Goal: Information Seeking & Learning: Learn about a topic

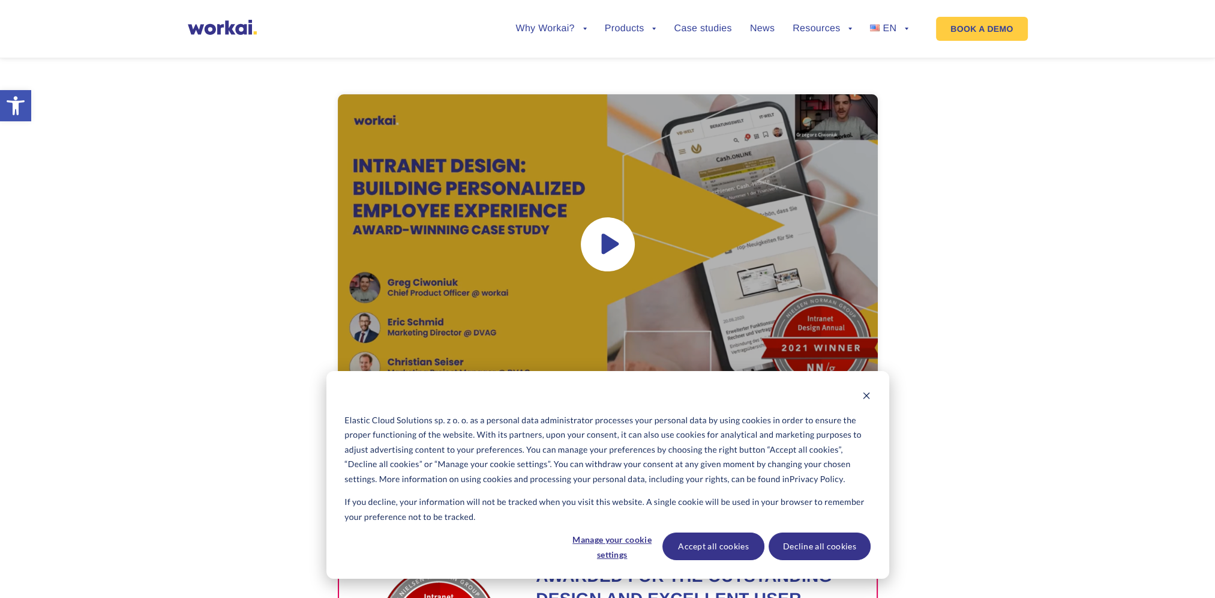
scroll to position [360, 0]
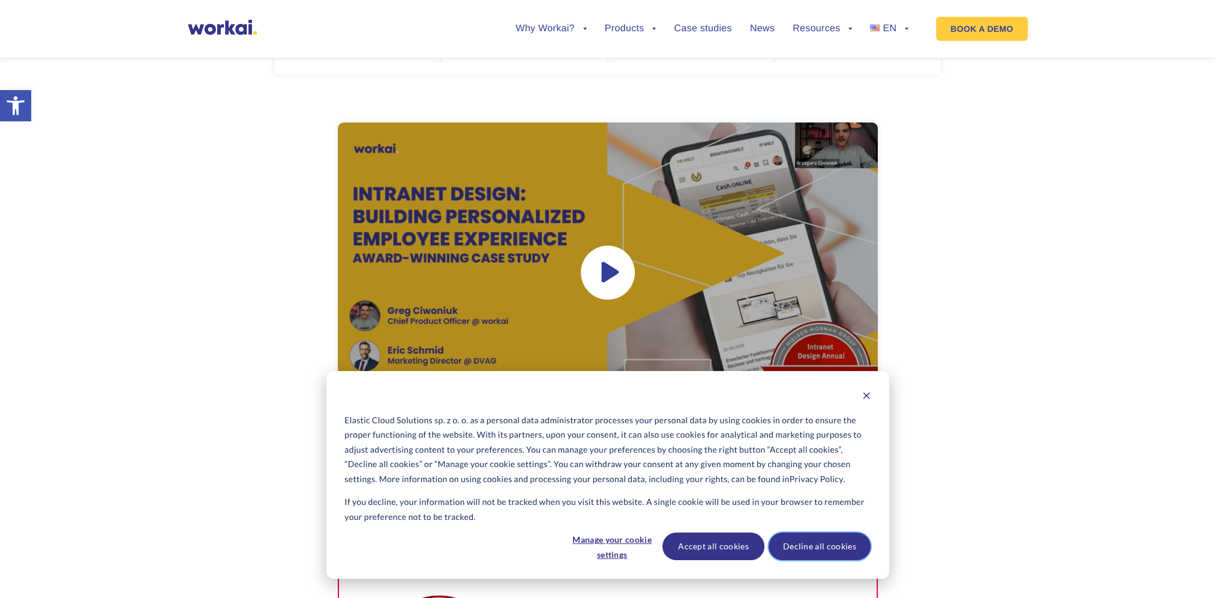
click at [822, 550] on button "Decline all cookies" at bounding box center [820, 546] width 102 height 28
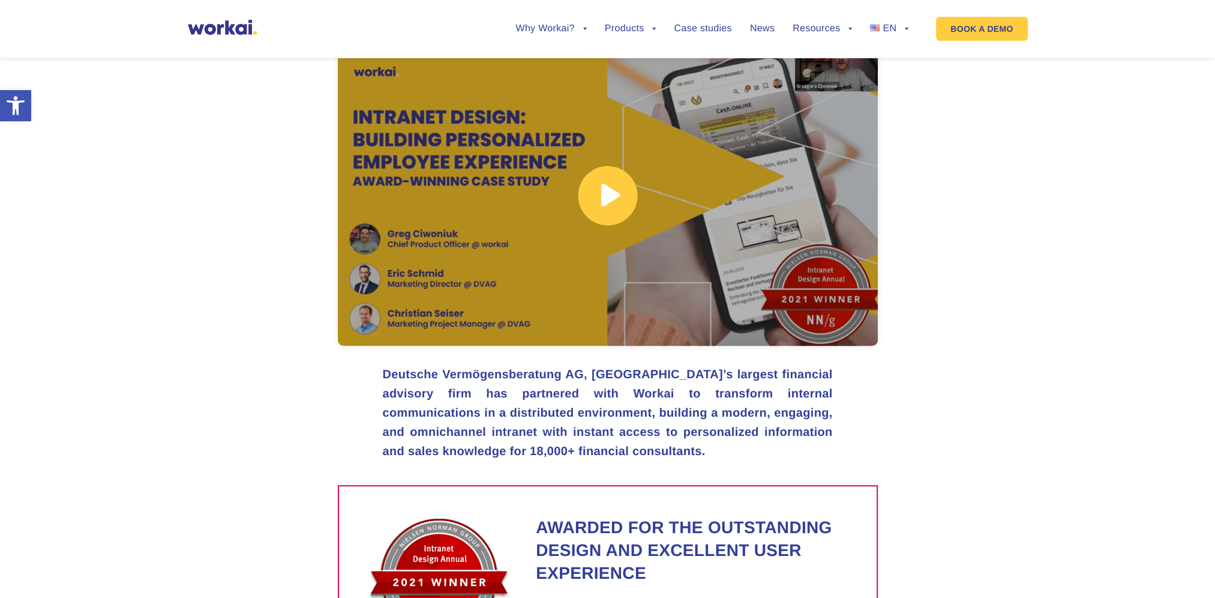
scroll to position [300, 0]
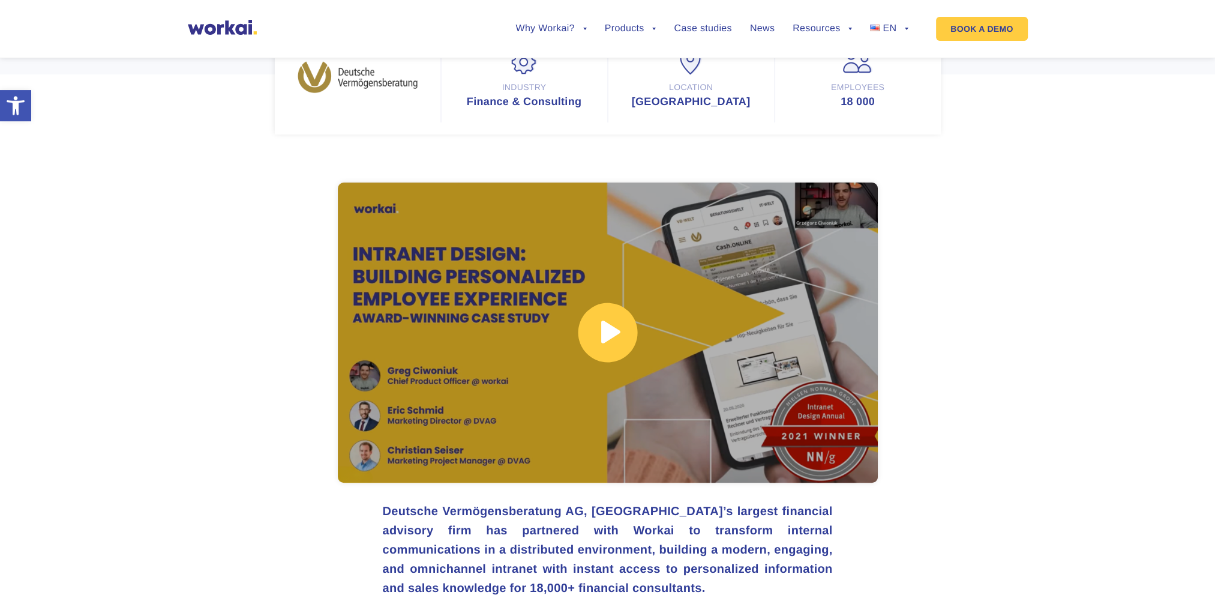
click at [607, 349] on link at bounding box center [608, 332] width 540 height 300
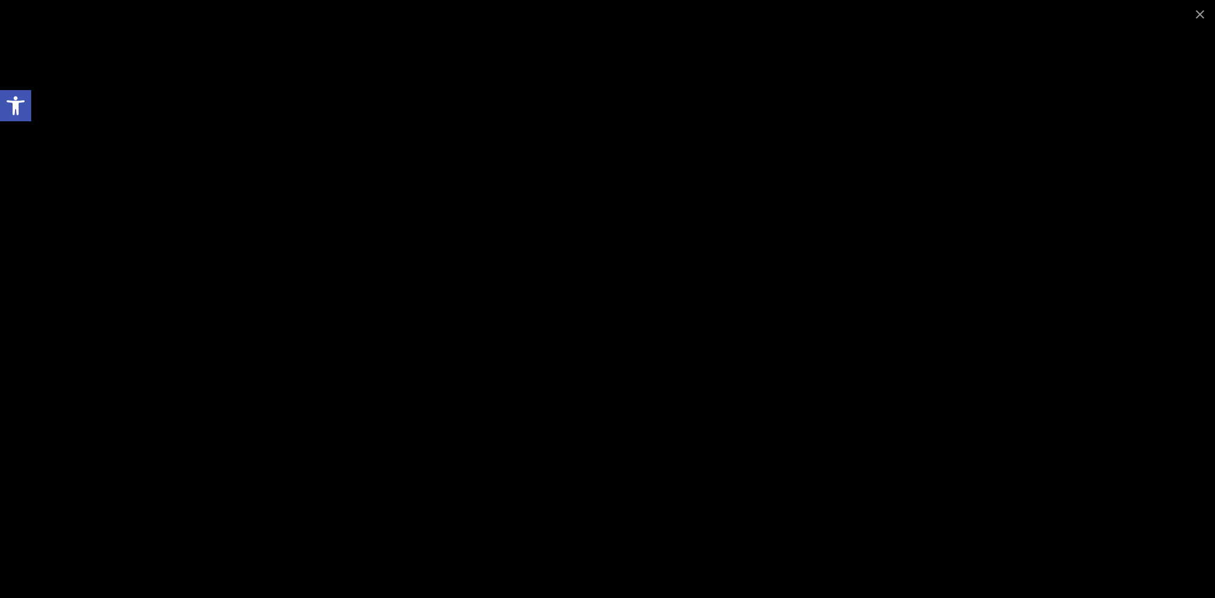
click at [1161, 55] on div at bounding box center [607, 299] width 1215 height 598
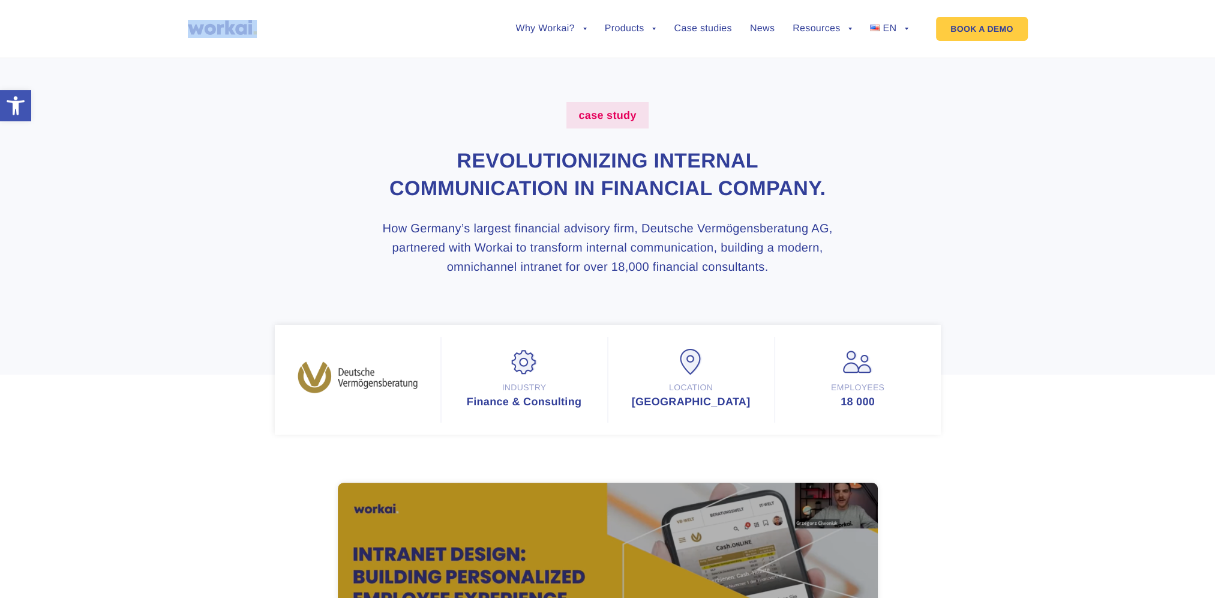
drag, startPoint x: 185, startPoint y: 31, endPoint x: 303, endPoint y: 37, distance: 118.4
click at [303, 37] on div "Why Workai? back Why Workai? Intranet ROI calculator Security Products back Wor…" at bounding box center [607, 29] width 1215 height 58
drag, startPoint x: 303, startPoint y: 37, endPoint x: 224, endPoint y: 247, distance: 224.8
click at [218, 248] on section "case study Revolutionizing internal communication in financial company. How Ger…" at bounding box center [607, 238] width 1215 height 392
click at [902, 21] on ul "Why Workai? back Why Workai? Intranet ROI calculator Security Products back Wor…" at bounding box center [702, 29] width 411 height 46
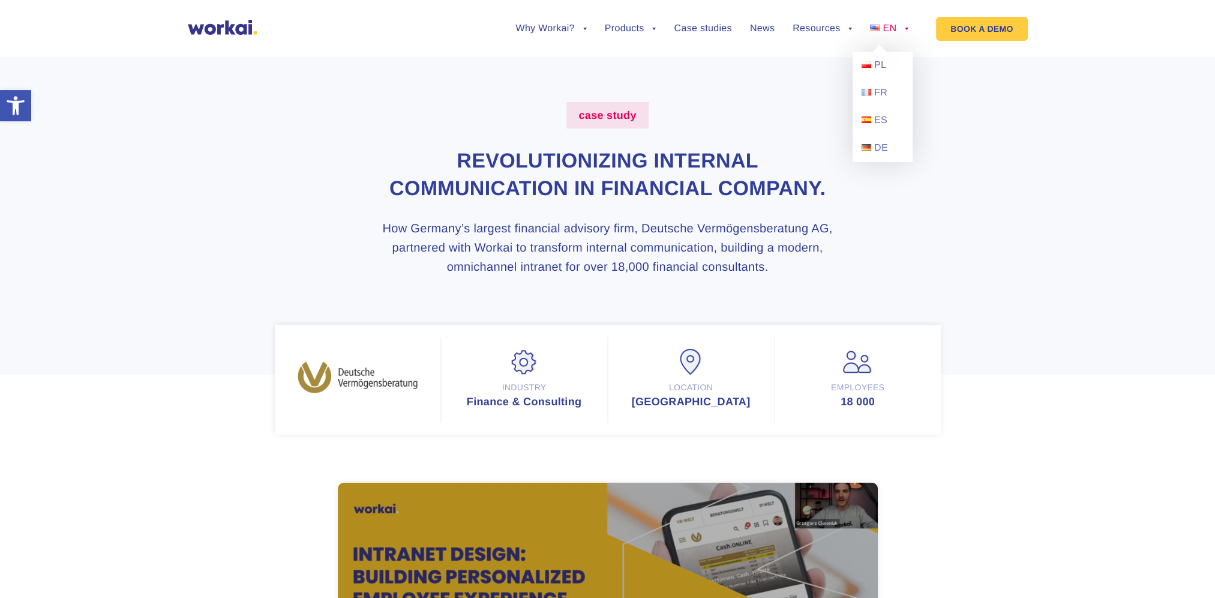
click at [902, 26] on link "EN" at bounding box center [889, 29] width 38 height 10
click at [883, 153] on span "DE" at bounding box center [881, 148] width 14 height 10
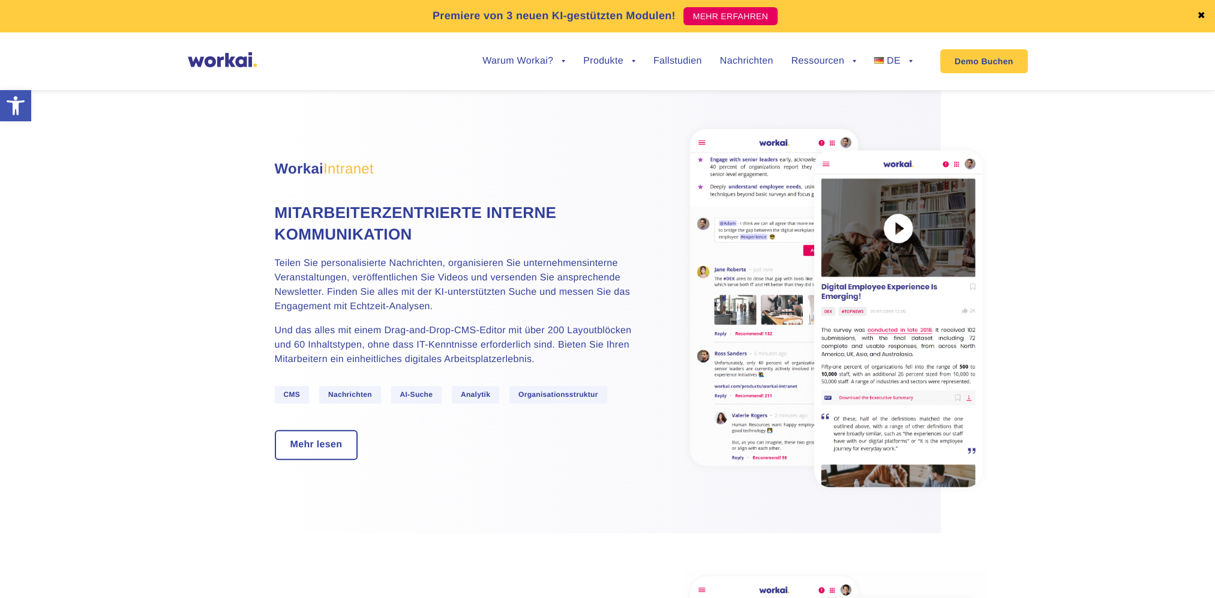
scroll to position [720, 0]
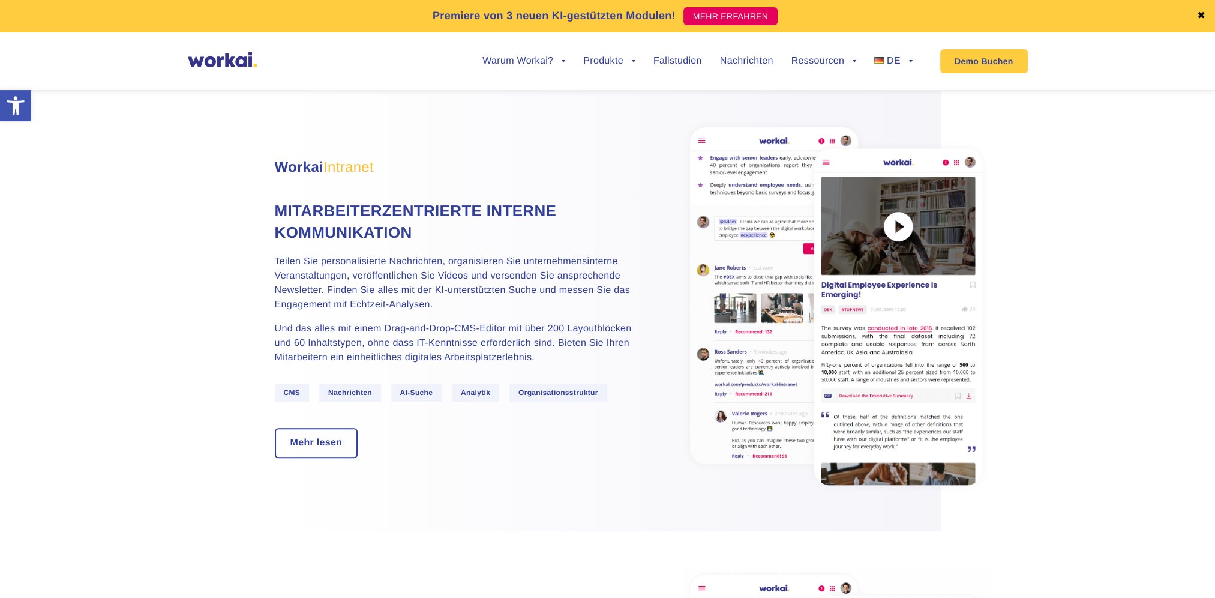
click at [293, 401] on span "CMS" at bounding box center [292, 392] width 35 height 17
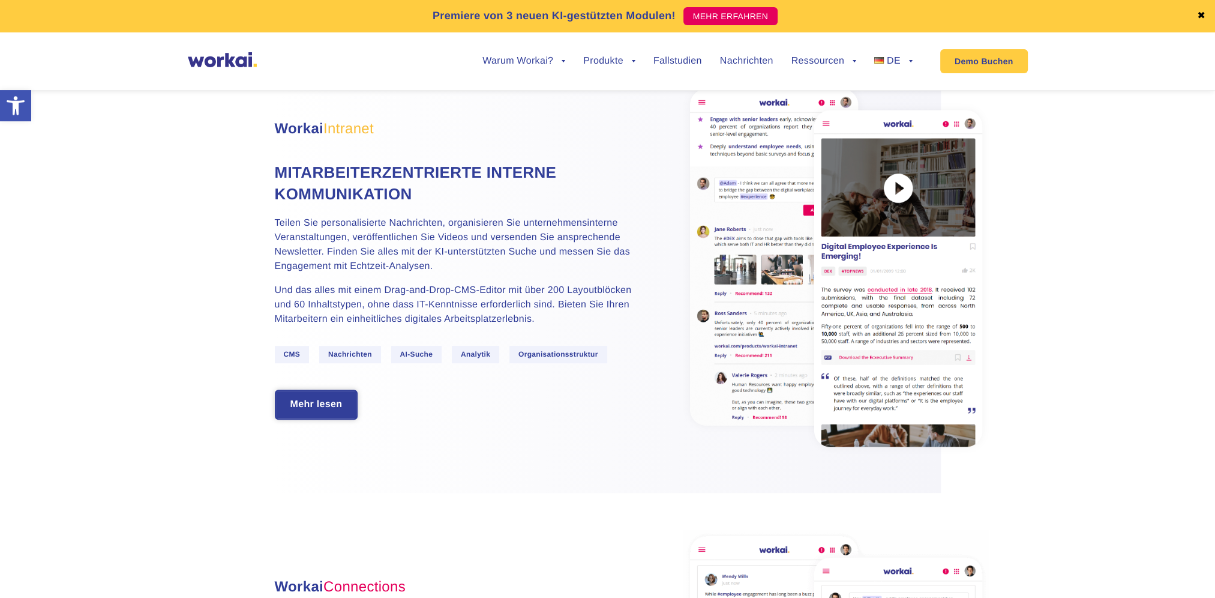
scroll to position [780, 0]
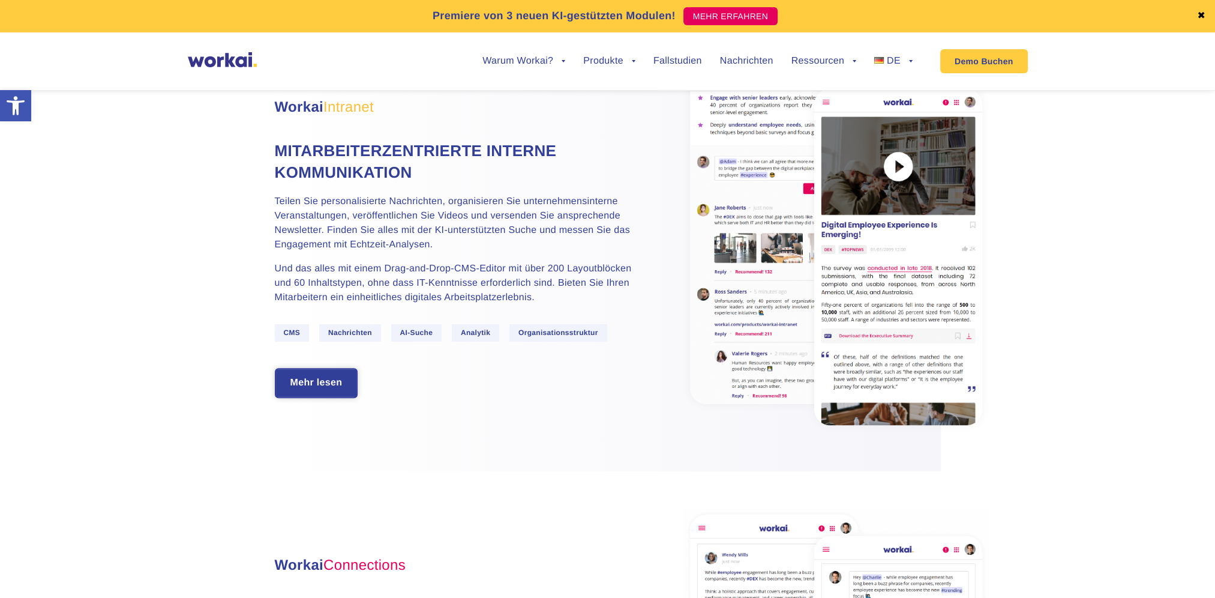
click at [317, 397] on link "Mehr lesen" at bounding box center [316, 383] width 81 height 28
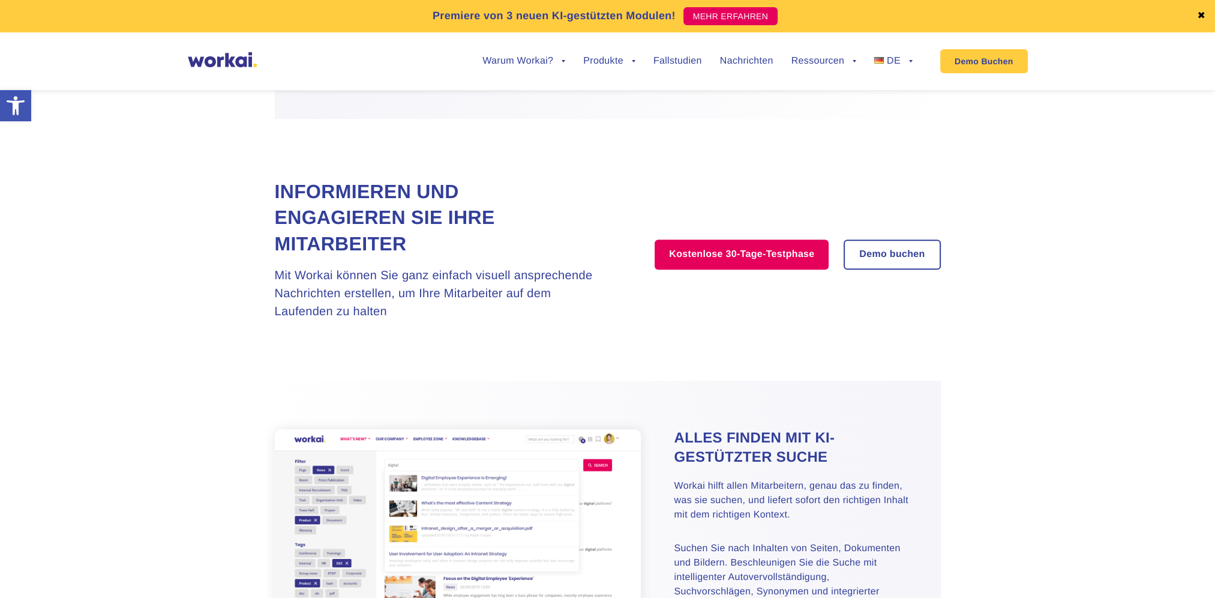
scroll to position [1620, 0]
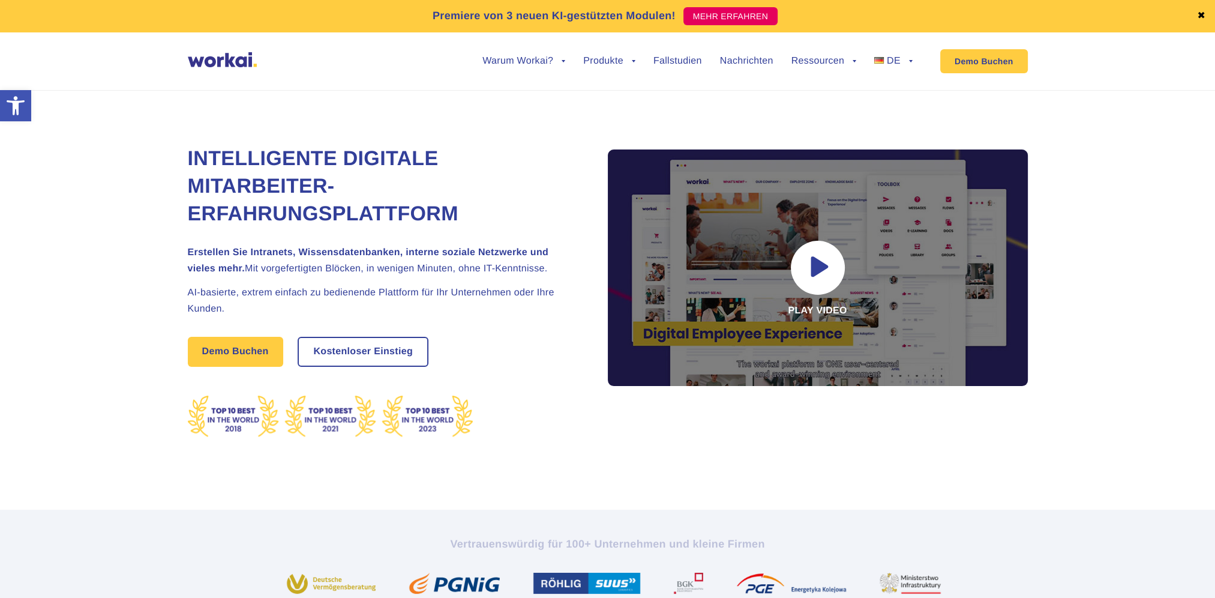
click at [376, 198] on h1 "INTELLIGENTE DIGITALE MITARBEITER-ERFAHRUNGSPLATTFORM" at bounding box center [383, 186] width 390 height 83
click at [653, 59] on link "Fallstudien" at bounding box center [677, 61] width 49 height 10
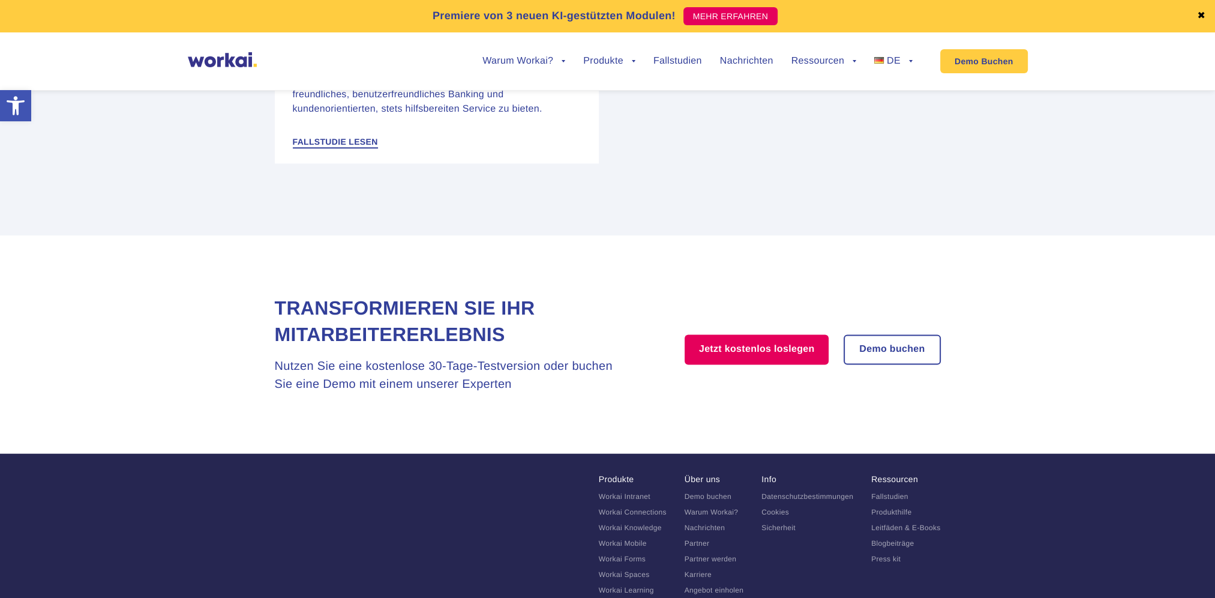
scroll to position [2341, 0]
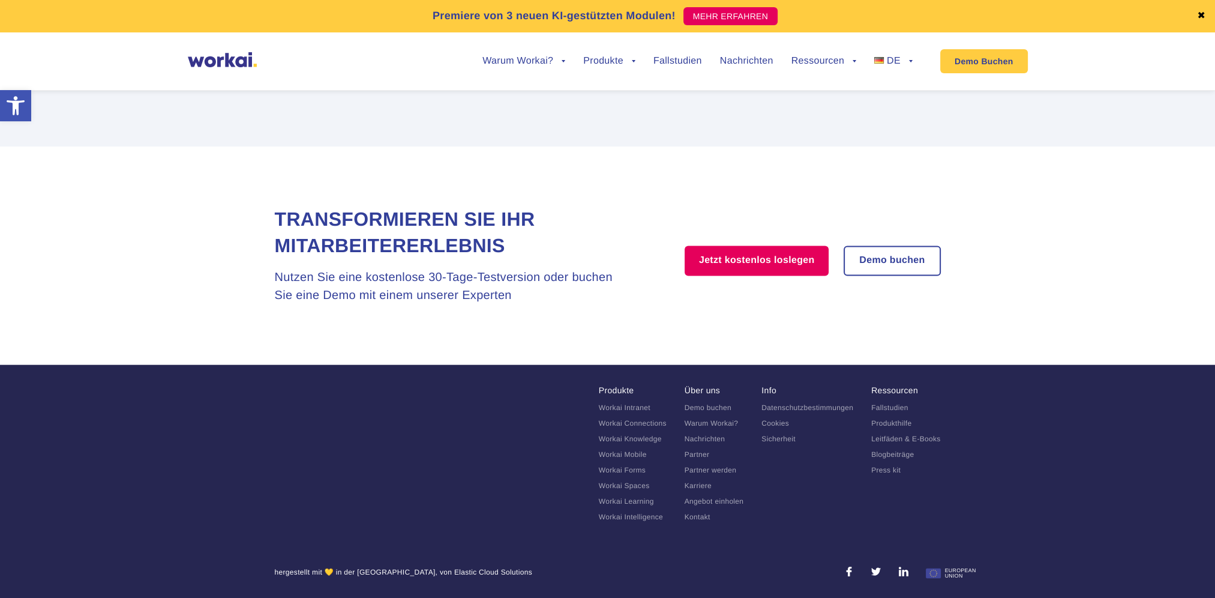
click at [685, 514] on link "Kontakt" at bounding box center [698, 516] width 26 height 8
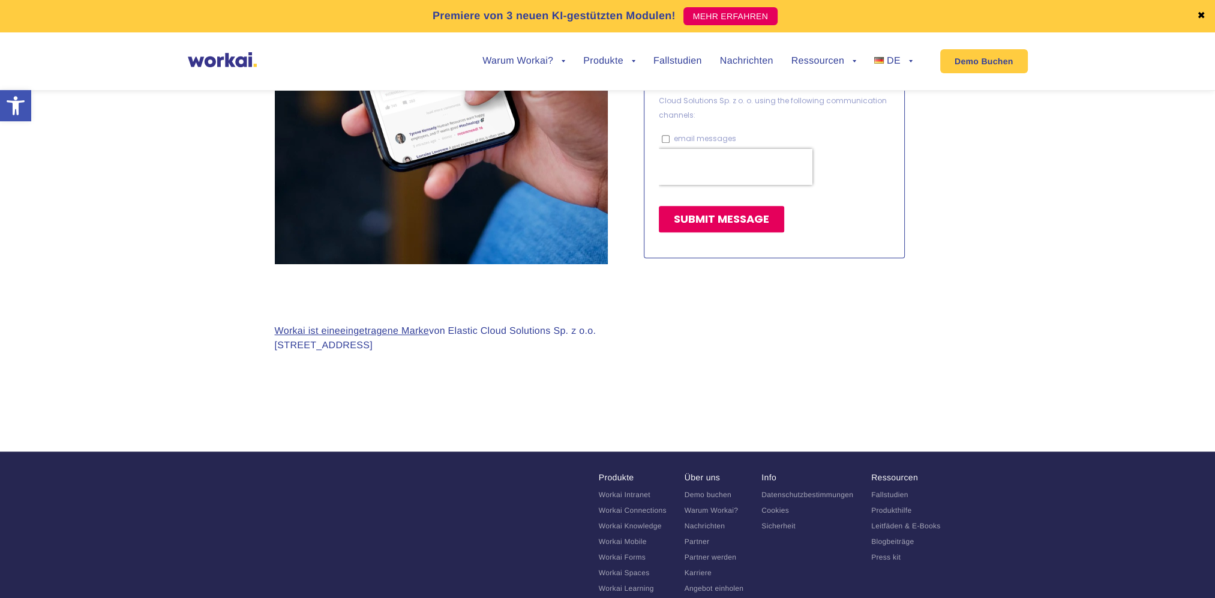
scroll to position [1140, 0]
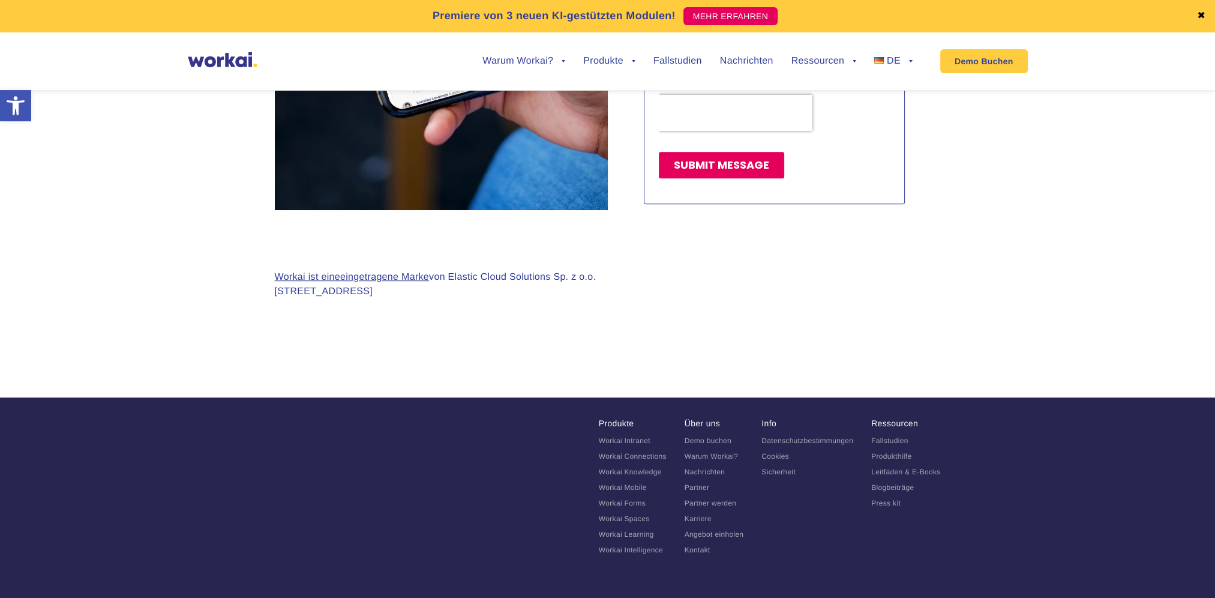
drag, startPoint x: 391, startPoint y: 286, endPoint x: 509, endPoint y: 293, distance: 117.8
click at [509, 293] on p "Workai ist eine eingetragene Marke von Elastic Cloud Solutions Sp. z o.o. [STRE…" at bounding box center [436, 284] width 322 height 29
drag, startPoint x: 509, startPoint y: 293, endPoint x: 426, endPoint y: 339, distance: 94.5
click at [426, 339] on section "Workai ist eine eingetragene Marke von Elastic Cloud Solutions Sp. z o.o. [STRE…" at bounding box center [607, 294] width 1215 height 168
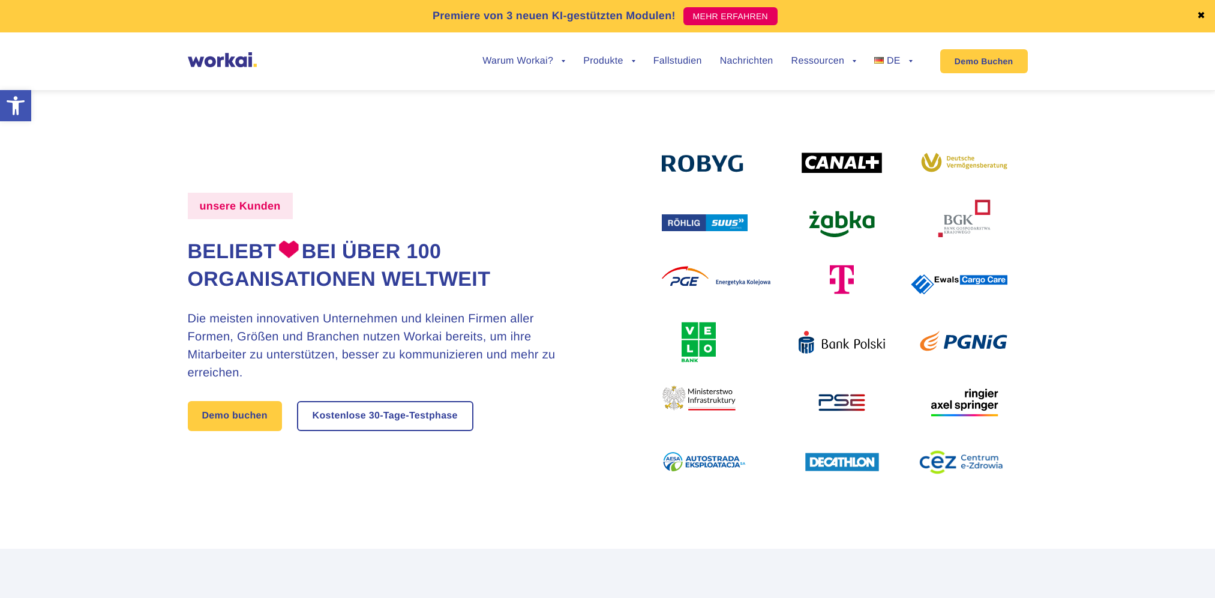
scroll to position [2341, 0]
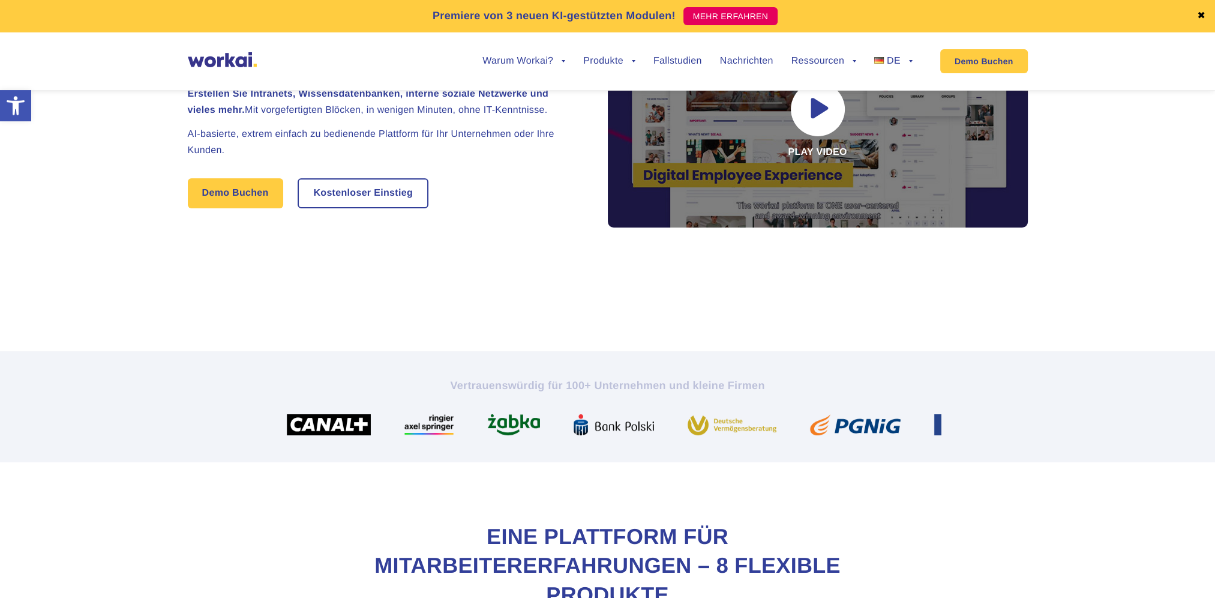
scroll to position [180, 0]
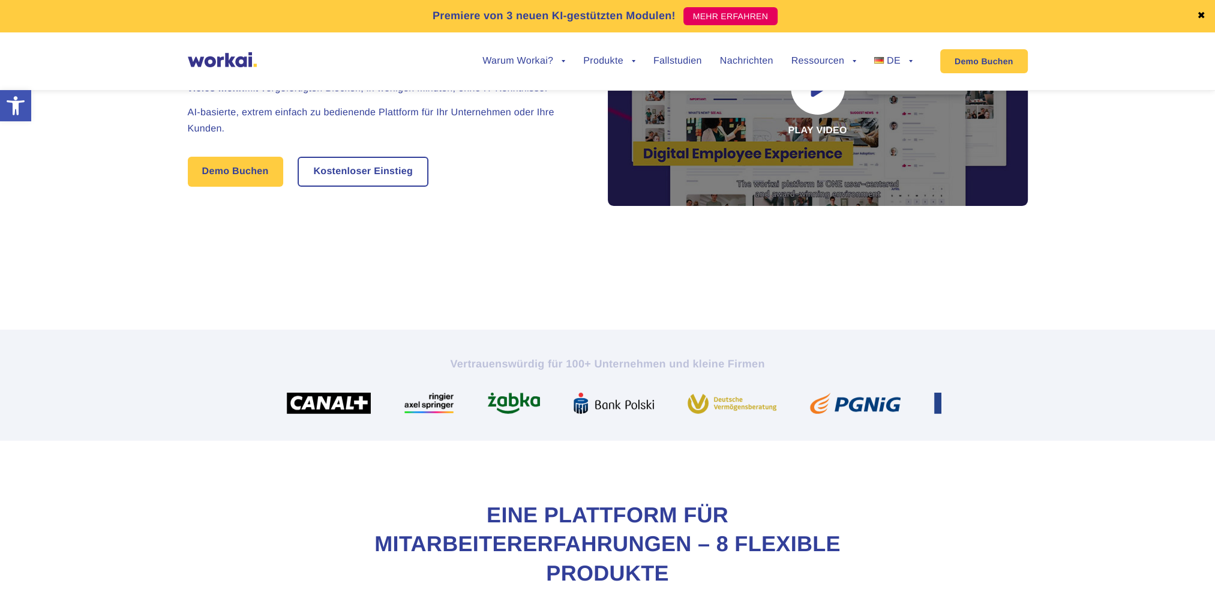
drag, startPoint x: 550, startPoint y: 428, endPoint x: 524, endPoint y: 428, distance: 25.8
click at [524, 428] on section "Vertrauenswürdig für 100+ Unternehmen und kleine Firmen" at bounding box center [607, 384] width 1215 height 111
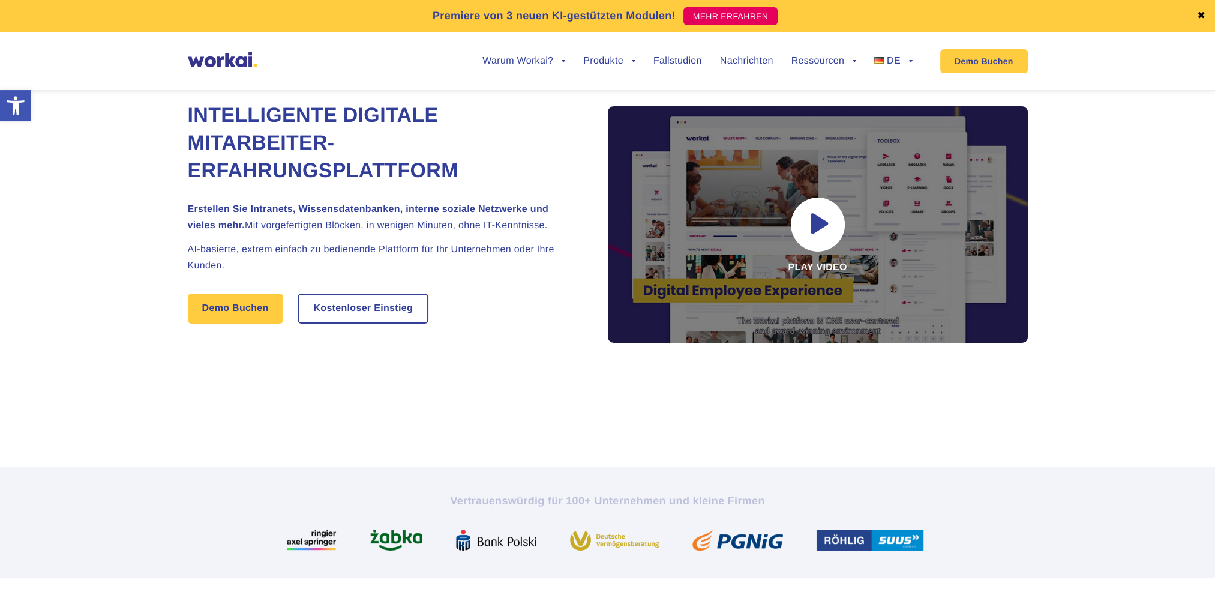
scroll to position [0, 0]
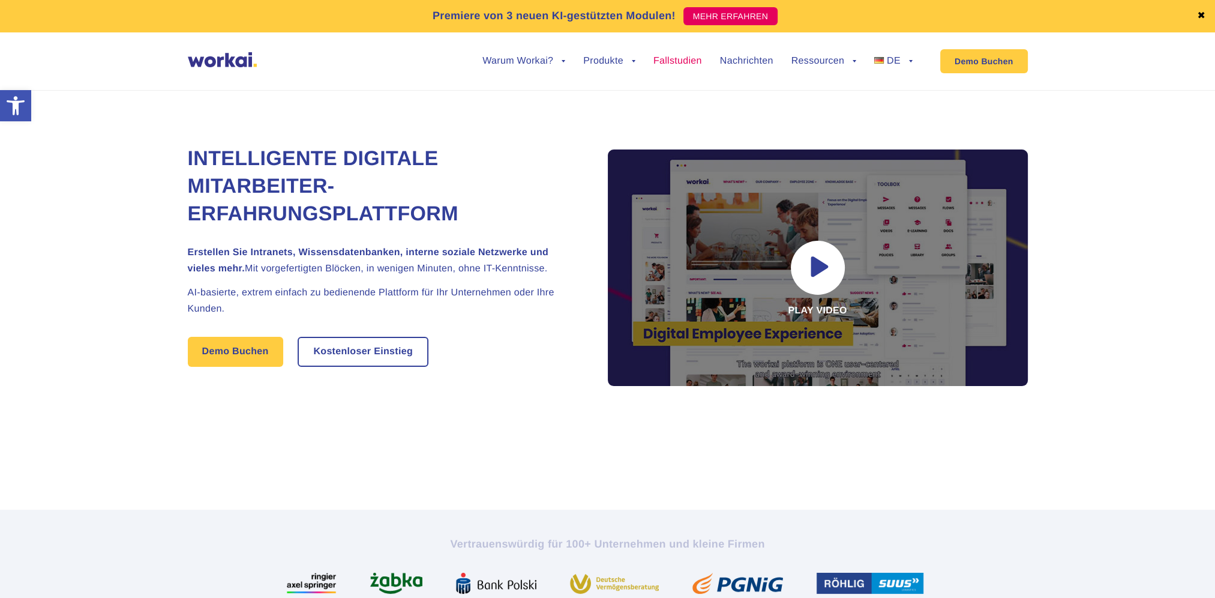
click at [679, 60] on link "Fallstudien" at bounding box center [677, 61] width 49 height 10
